Goal: Navigation & Orientation: Find specific page/section

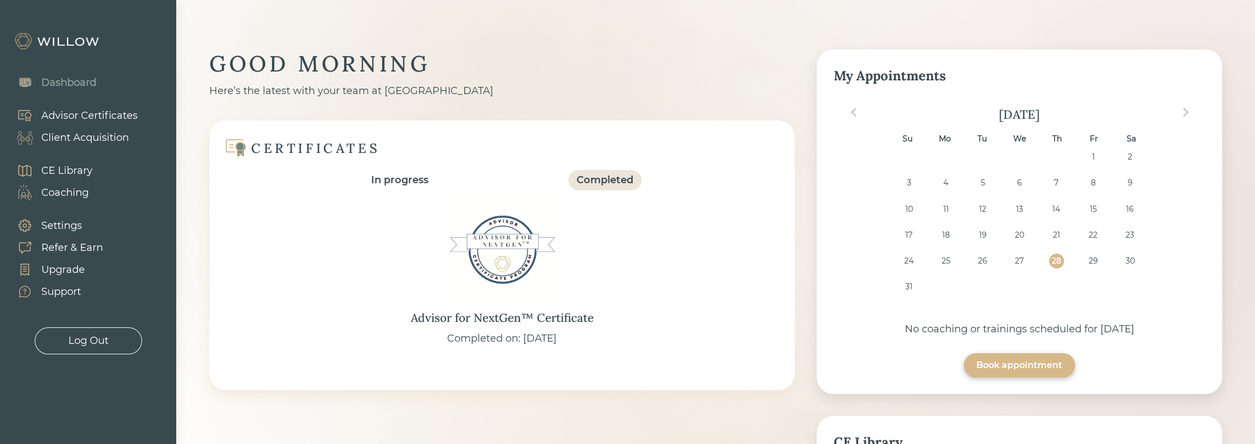
click at [106, 139] on div "Client Acquisition" at bounding box center [85, 137] width 88 height 15
